Goal: Task Accomplishment & Management: Use online tool/utility

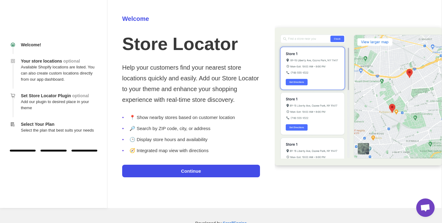
scroll to position [16, 0]
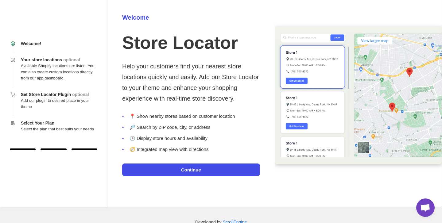
click at [192, 115] on li "📍 Show nearby stores based on customer location" at bounding box center [191, 116] width 138 height 6
click at [218, 86] on p "Help your customers find your nearest store locations quickly and easily. Add o…" at bounding box center [191, 82] width 138 height 43
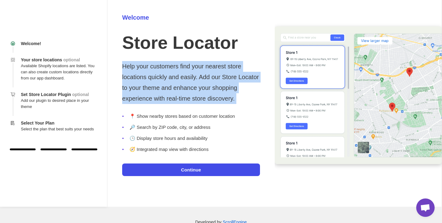
click at [218, 86] on p "Help your customers find your nearest store locations quickly and easily. Add o…" at bounding box center [191, 82] width 138 height 43
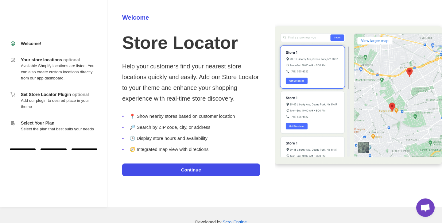
click at [216, 92] on p "Help your customers find your nearest store locations quickly and easily. Add o…" at bounding box center [191, 82] width 138 height 43
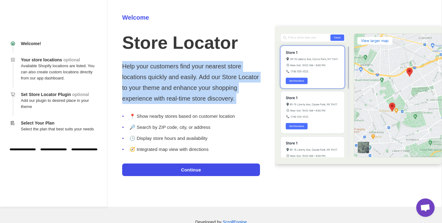
click at [216, 92] on p "Help your customers find your nearest store locations quickly and easily. Add o…" at bounding box center [191, 82] width 138 height 43
click at [205, 167] on button "Continue" at bounding box center [191, 169] width 138 height 13
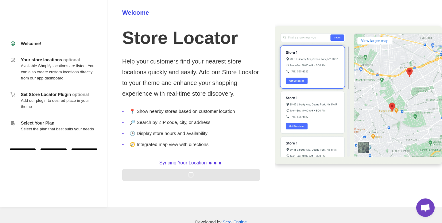
click at [212, 110] on li "📍 Show nearby stores based on customer location" at bounding box center [191, 111] width 138 height 6
click at [219, 76] on p "Help your customers find your nearest store locations quickly and easily. Add o…" at bounding box center [191, 77] width 138 height 43
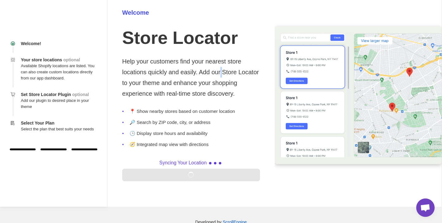
click at [219, 76] on p "Help your customers find your nearest store locations quickly and easily. Add o…" at bounding box center [191, 77] width 138 height 43
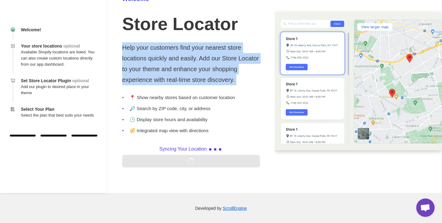
scroll to position [31, 0]
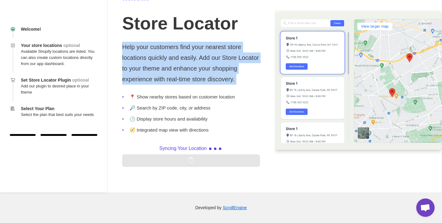
click at [219, 76] on p "Help your customers find your nearest store locations quickly and easily. Add o…" at bounding box center [191, 63] width 138 height 43
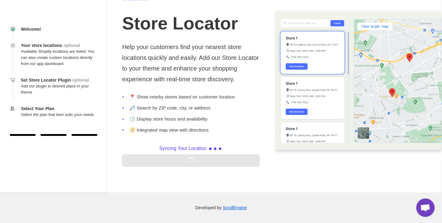
click at [219, 76] on p "Help your customers find your nearest store locations quickly and easily. Add o…" at bounding box center [191, 63] width 138 height 43
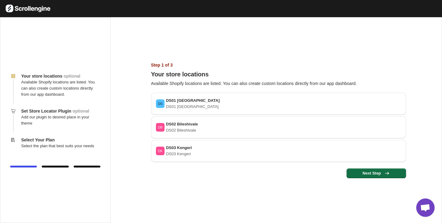
click at [377, 172] on span "Next Step" at bounding box center [376, 173] width 52 height 6
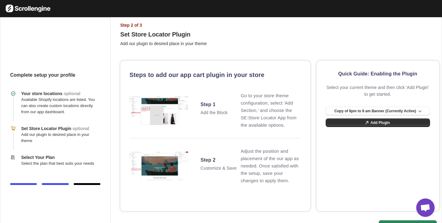
click at [257, 68] on div "Steps to add our app cart plugin in your store Step 1 Add the Block Go to your …" at bounding box center [215, 136] width 190 height 150
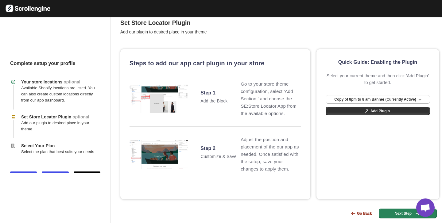
click at [351, 148] on div "Quick Guide: Enabling the Plugin Select your current theme and then click 'Add …" at bounding box center [378, 124] width 123 height 150
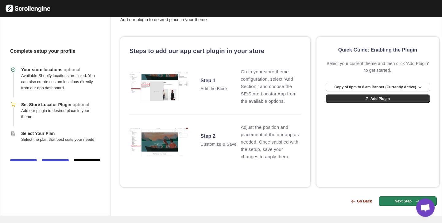
scroll to position [48, 0]
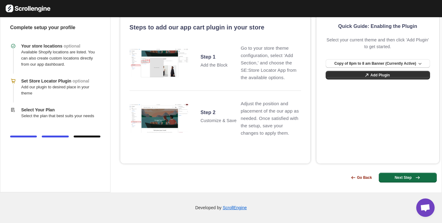
click at [396, 177] on span "Next Step" at bounding box center [408, 178] width 51 height 6
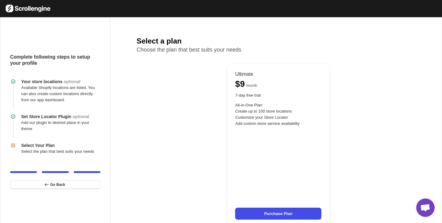
scroll to position [1, 0]
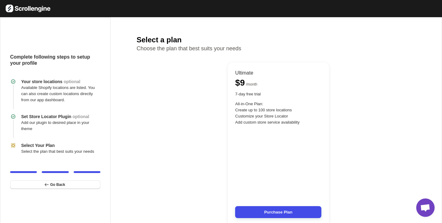
click at [276, 212] on button "Purchase Plan" at bounding box center [278, 212] width 86 height 12
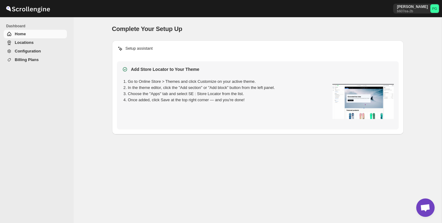
click at [257, 70] on div "Add Store Locator to Your Theme" at bounding box center [258, 69] width 272 height 6
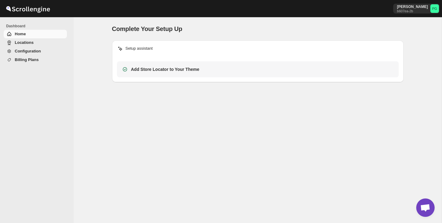
click at [257, 70] on div "Add Store Locator to Your Theme" at bounding box center [258, 69] width 272 height 6
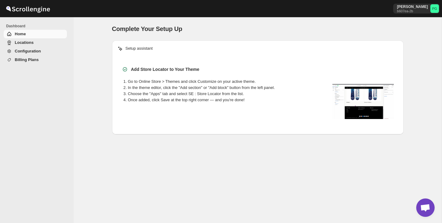
click at [47, 61] on span "Billing Plans" at bounding box center [40, 60] width 51 height 6
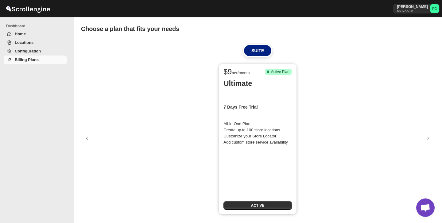
click at [180, 72] on div "$ 9 per/month Success Complete Active Plan Ultimate 7 Days Free Trial All-in-On…" at bounding box center [258, 139] width 354 height 157
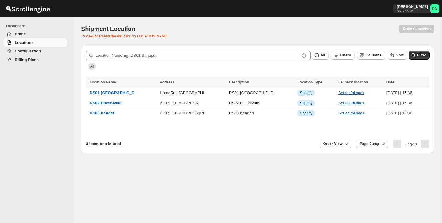
click at [61, 33] on span "Home" at bounding box center [40, 34] width 51 height 6
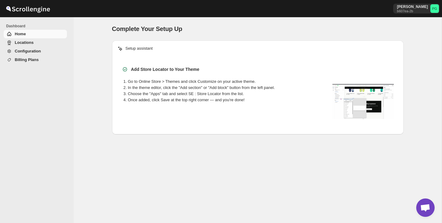
click at [57, 41] on span "Locations" at bounding box center [40, 43] width 51 height 6
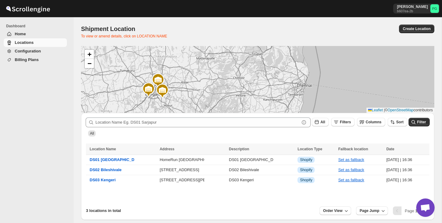
click at [162, 92] on img at bounding box center [162, 91] width 15 height 15
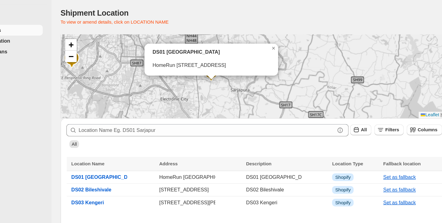
drag, startPoint x: 161, startPoint y: 99, endPoint x: 158, endPoint y: 77, distance: 22.4
click at [158, 77] on div "DS01 Sarjapur HomeRun Chandapura Main Road Dommasandra, Sy No 46/1, Near Lions …" at bounding box center [258, 79] width 354 height 67
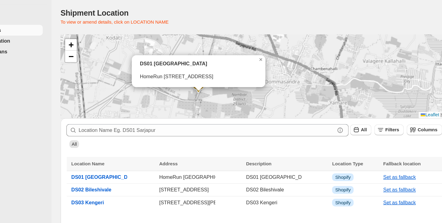
drag, startPoint x: 193, startPoint y: 71, endPoint x: 196, endPoint y: 93, distance: 22.6
click at [196, 93] on img at bounding box center [191, 85] width 15 height 15
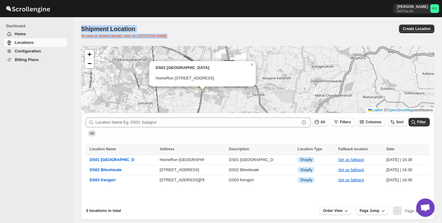
drag, startPoint x: 80, startPoint y: 25, endPoint x: 178, endPoint y: 37, distance: 99.3
click at [178, 37] on div "Shipment Location. This page is ready Shipment Location To view or amend detail…" at bounding box center [258, 118] width 368 height 203
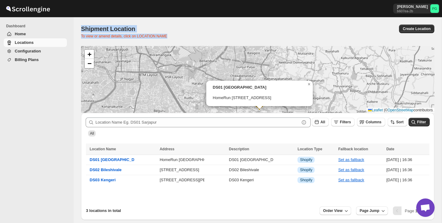
drag, startPoint x: 248, startPoint y: 75, endPoint x: 244, endPoint y: 109, distance: 34.9
click at [244, 110] on div "DS01 Sarjapur HomeRun Chandapura Main Road Dommasandra, Sy No 46/1, Near Lions …" at bounding box center [258, 79] width 354 height 67
click at [279, 36] on p "To view or amend details, click on LOCATION NAME" at bounding box center [180, 36] width 198 height 5
click at [338, 17] on div "Shipment Location. This page is ready Shipment Location To view or amend detail…" at bounding box center [258, 31] width 354 height 29
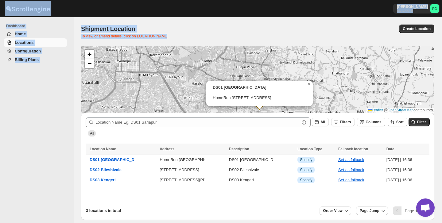
drag, startPoint x: 185, startPoint y: 43, endPoint x: 119, endPoint y: 14, distance: 72.3
click at [119, 14] on div "Skip to content Pukhraj Grewal b607ea-2b PG Dashboard Home Locations Configurat…" at bounding box center [221, 111] width 442 height 223
click at [119, 14] on div at bounding box center [73, 8] width 147 height 15
drag, startPoint x: 119, startPoint y: 14, endPoint x: 168, endPoint y: 30, distance: 52.2
click at [168, 30] on div "Skip to content Pukhraj Grewal b607ea-2b PG Dashboard Home Locations Configurat…" at bounding box center [221, 111] width 442 height 223
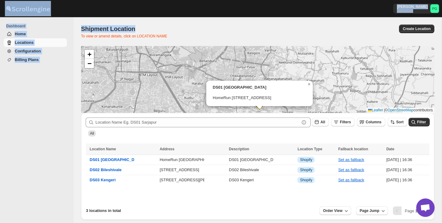
click at [168, 30] on div "Shipment Location" at bounding box center [180, 29] width 198 height 9
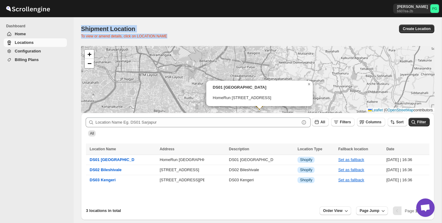
drag, startPoint x: 185, startPoint y: 40, endPoint x: 127, endPoint y: 14, distance: 63.8
click at [127, 14] on div "Skip to content Pukhraj Grewal b607ea-2b PG Dashboard Home Locations Configurat…" at bounding box center [221, 111] width 442 height 223
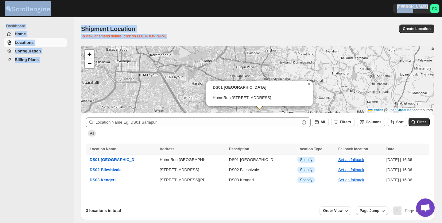
click at [169, 30] on div "Shipment Location" at bounding box center [180, 29] width 198 height 9
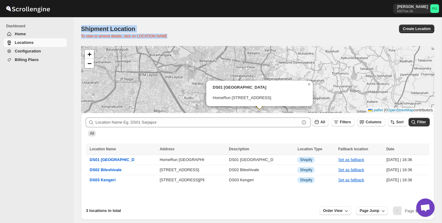
drag, startPoint x: 221, startPoint y: 35, endPoint x: 135, endPoint y: 17, distance: 87.3
click at [136, 17] on div "Shipment Location. This page is ready Shipment Location To view or amend detail…" at bounding box center [258, 31] width 354 height 29
click at [135, 17] on div "Pukhraj Grewal b607ea-2b PG" at bounding box center [221, 8] width 442 height 17
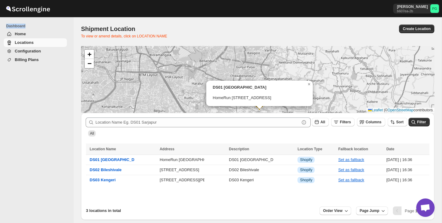
click at [135, 17] on div "Pukhraj Grewal b607ea-2b PG" at bounding box center [221, 8] width 442 height 17
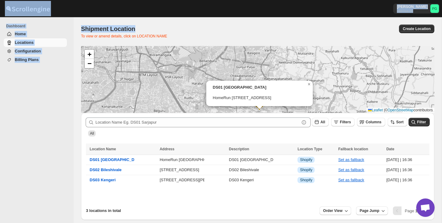
drag, startPoint x: 156, startPoint y: 26, endPoint x: 86, endPoint y: 15, distance: 71.1
click at [86, 15] on div "Skip to content Pukhraj Grewal b607ea-2b PG Dashboard Home Locations Configurat…" at bounding box center [221, 111] width 442 height 223
click at [86, 15] on div at bounding box center [73, 8] width 147 height 15
drag, startPoint x: 86, startPoint y: 15, endPoint x: 189, endPoint y: 43, distance: 106.8
click at [189, 43] on div "Skip to content Pukhraj Grewal b607ea-2b PG Dashboard Home Locations Configurat…" at bounding box center [221, 111] width 442 height 223
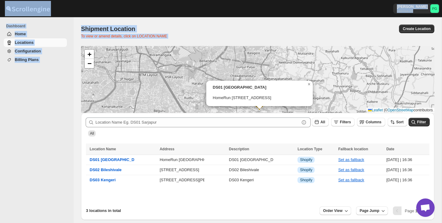
click at [189, 43] on div "Shipment Location. This page is ready Shipment Location To view or amend detail…" at bounding box center [258, 31] width 354 height 29
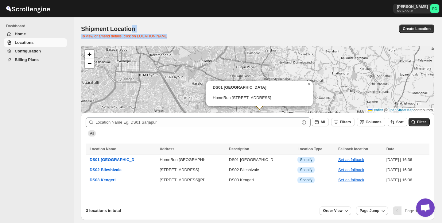
drag, startPoint x: 191, startPoint y: 42, endPoint x: 126, endPoint y: 29, distance: 66.0
click at [127, 29] on div "Shipment Location. This page is ready Shipment Location To view or amend detail…" at bounding box center [258, 31] width 354 height 29
click at [88, 24] on div "Shipment Location. This page is ready Shipment Location To view or amend detail…" at bounding box center [258, 31] width 354 height 29
click at [37, 6] on img at bounding box center [28, 8] width 46 height 15
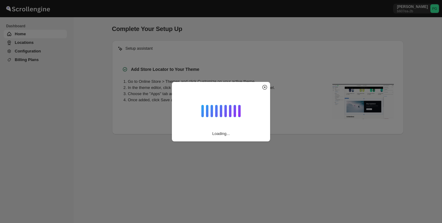
click at [350, 27] on div "Loading..." at bounding box center [221, 111] width 442 height 223
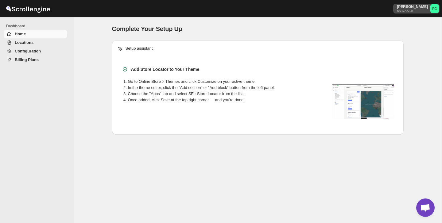
click at [421, 12] on p "b607ea-2b" at bounding box center [412, 11] width 31 height 4
click at [339, 25] on div "Complete Your Setup Up" at bounding box center [258, 29] width 292 height 9
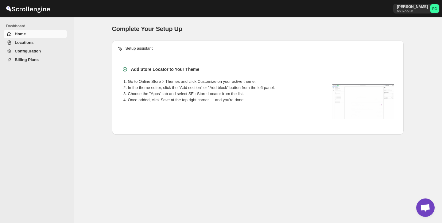
click at [27, 38] on link "Home" at bounding box center [35, 34] width 63 height 9
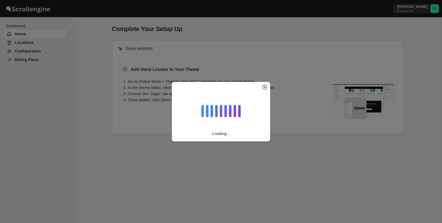
click at [27, 45] on div "Loading..." at bounding box center [221, 111] width 442 height 223
click at [96, 22] on div "Complete Your Setup Up. This page is ready Complete Your Setup Up Setup assista…" at bounding box center [258, 120] width 368 height 206
